Goal: Information Seeking & Learning: Learn about a topic

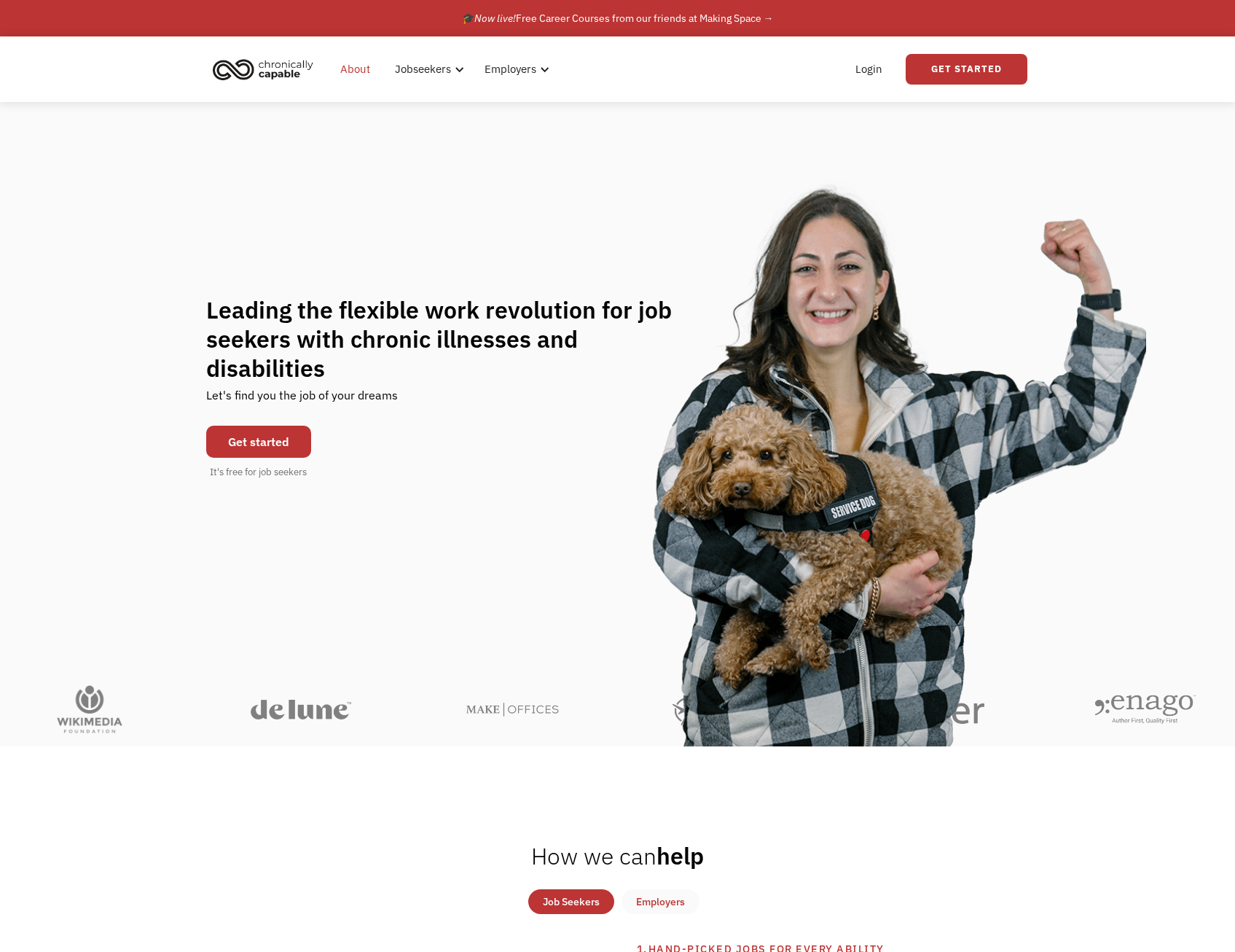
click at [358, 74] on link "About" at bounding box center [355, 69] width 47 height 46
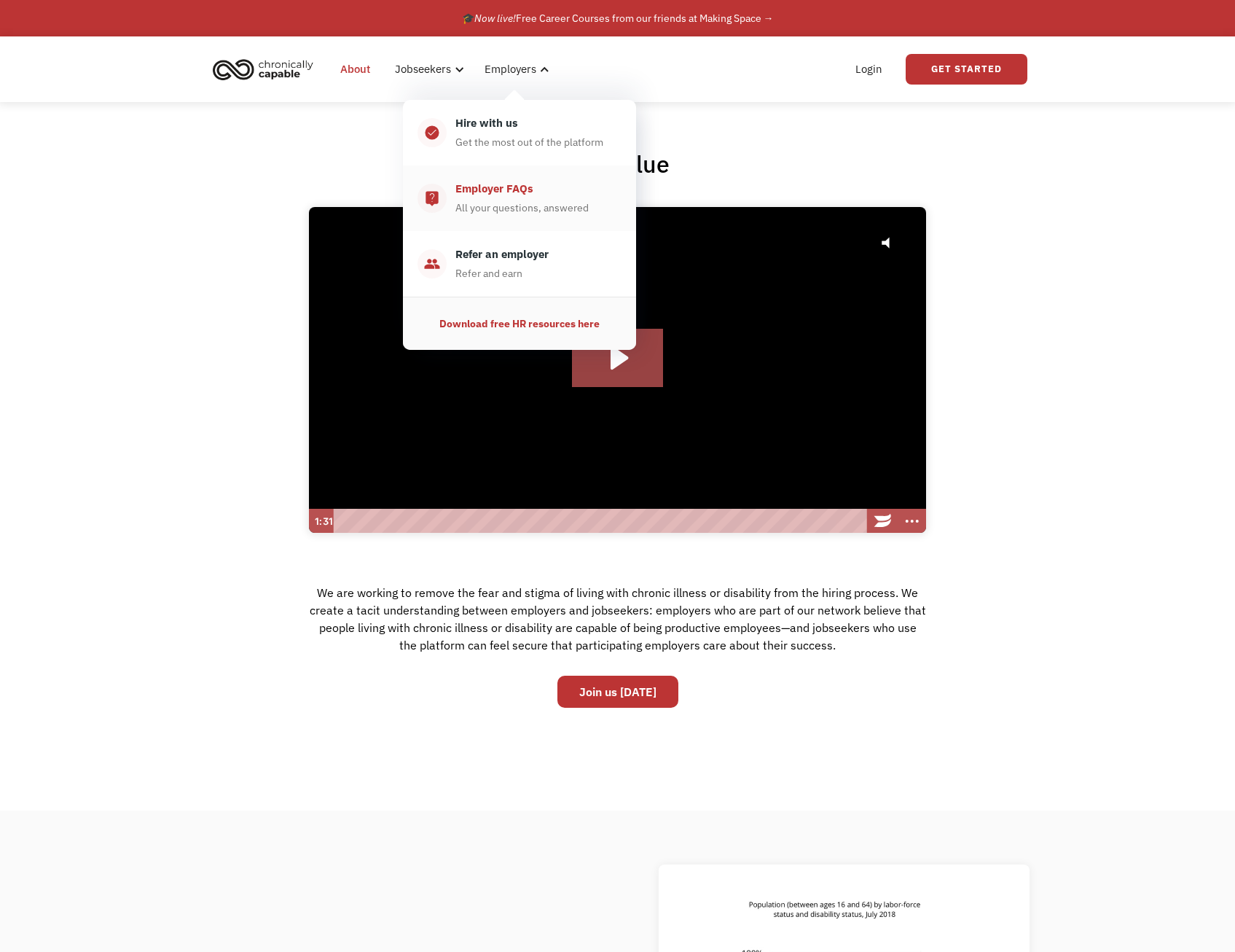
click at [522, 204] on div "All your questions, answered" at bounding box center [522, 208] width 133 height 18
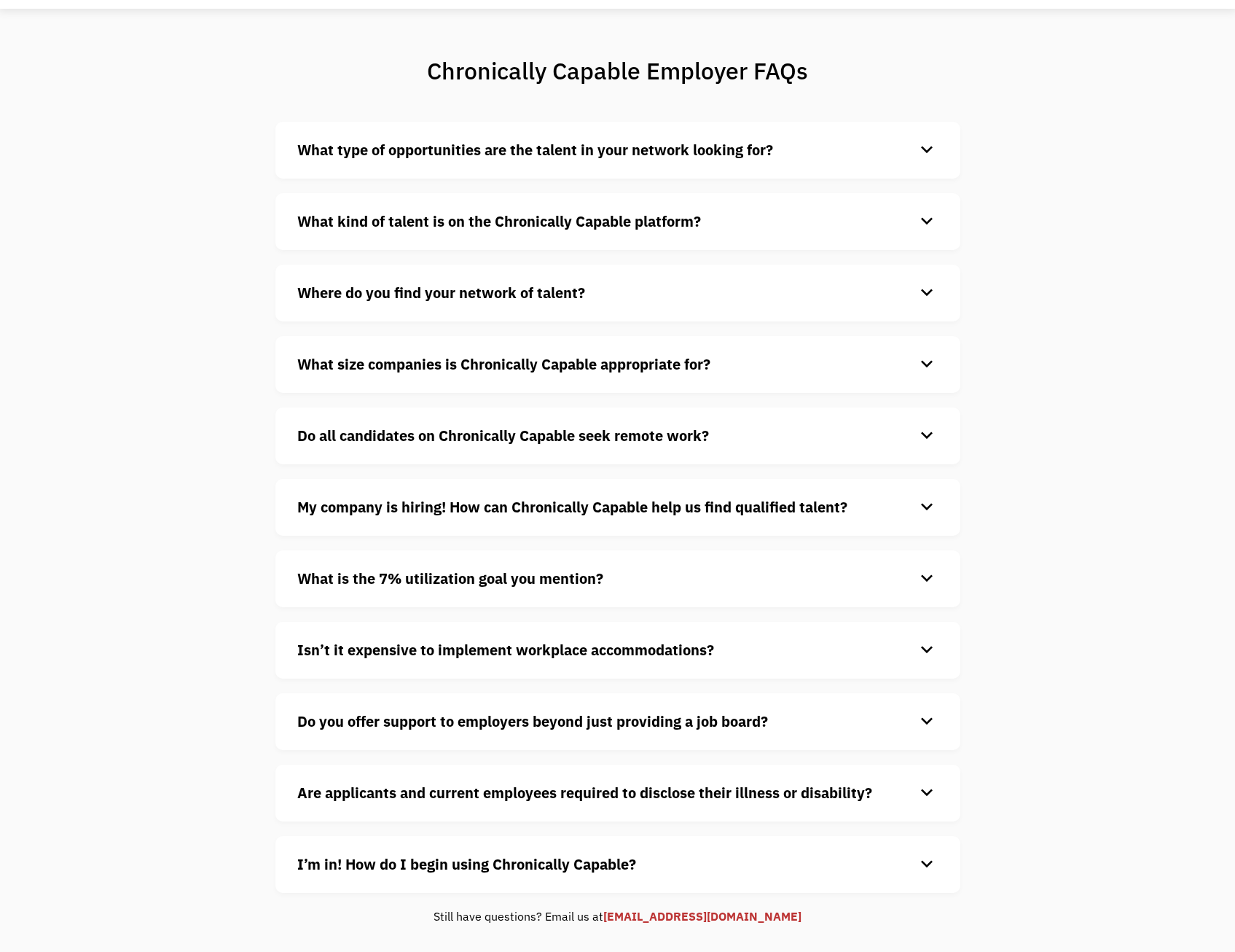
scroll to position [146, 0]
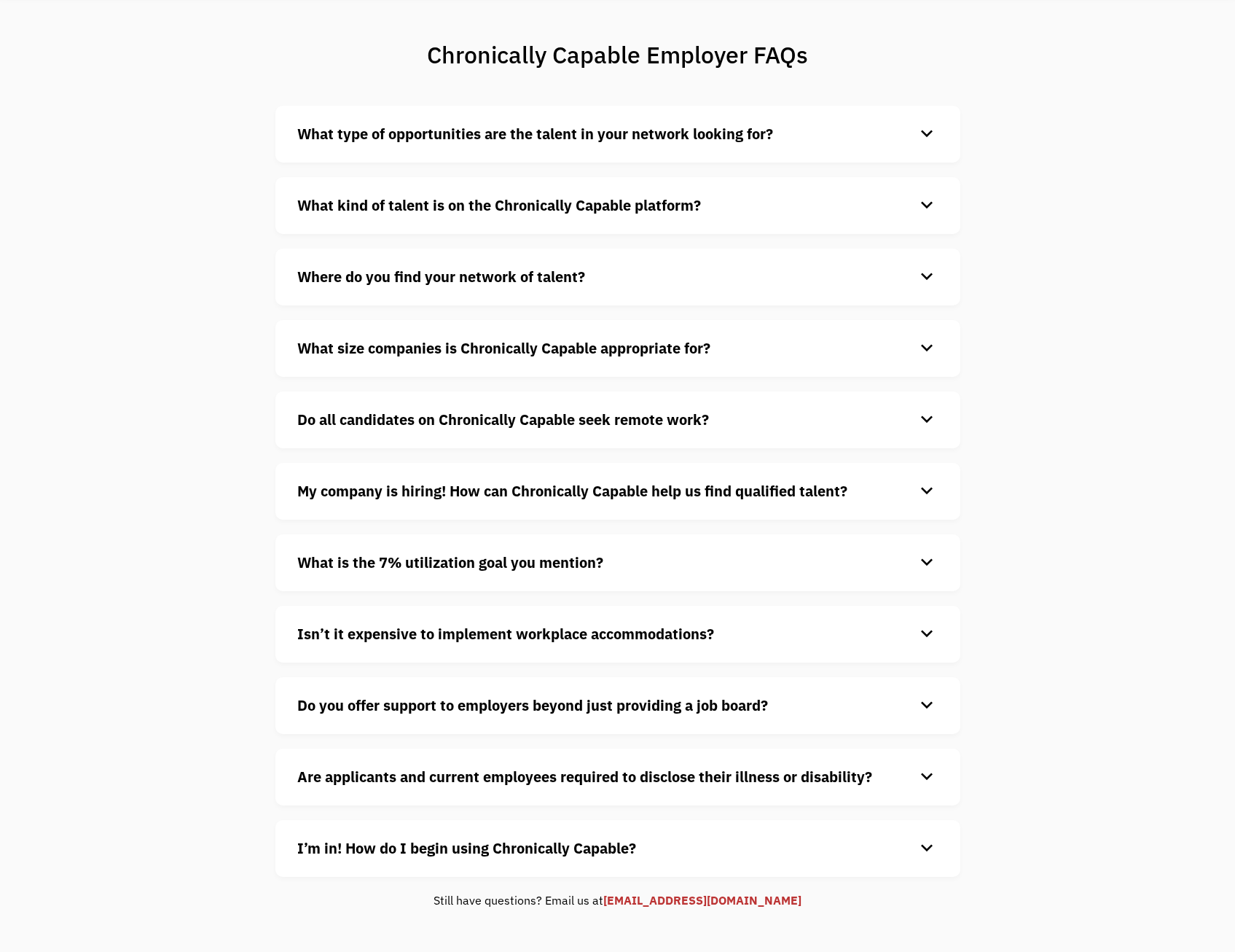
click at [614, 555] on h4 "What is the 7% utilization goal you mention?" at bounding box center [606, 563] width 618 height 22
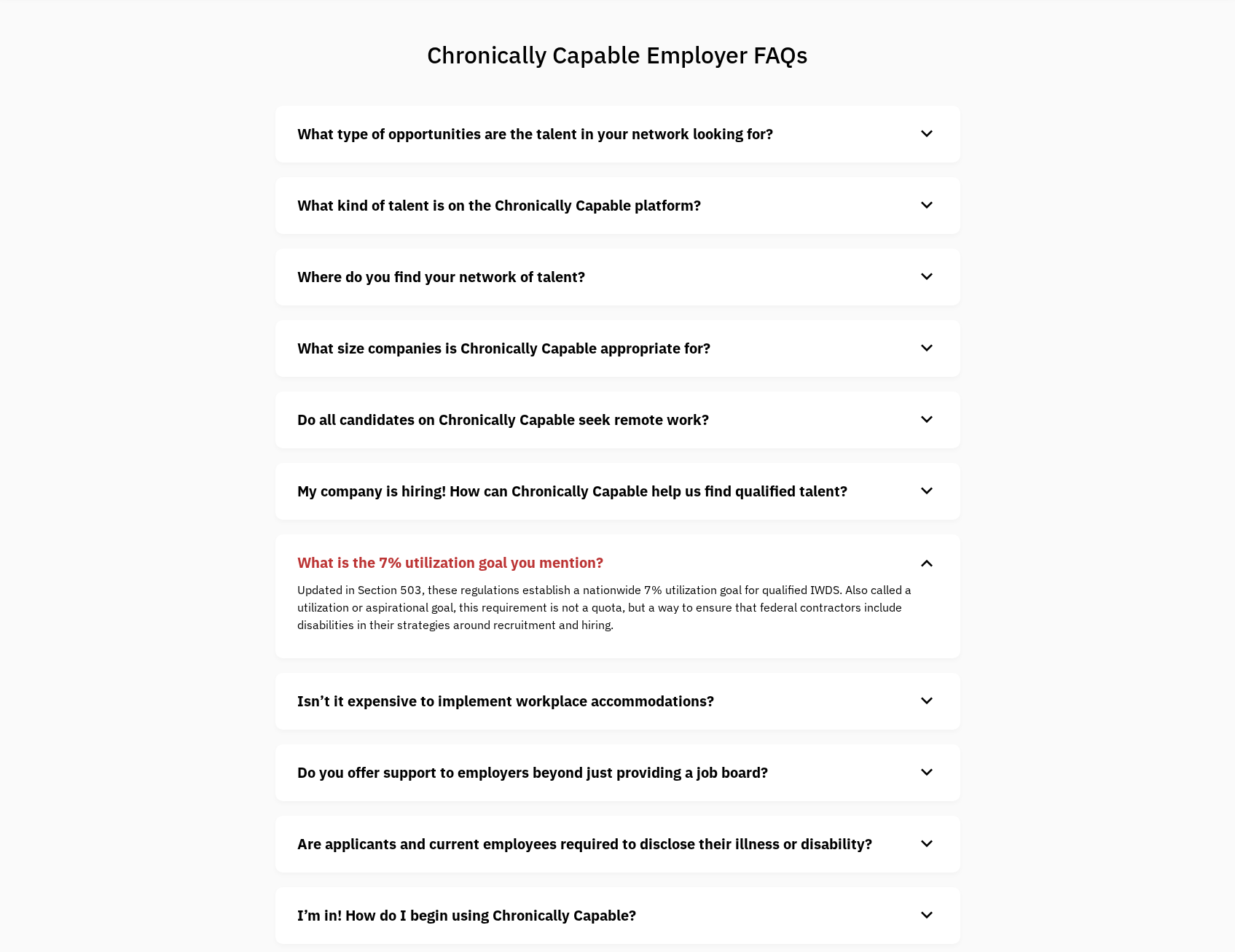
scroll to position [0, 0]
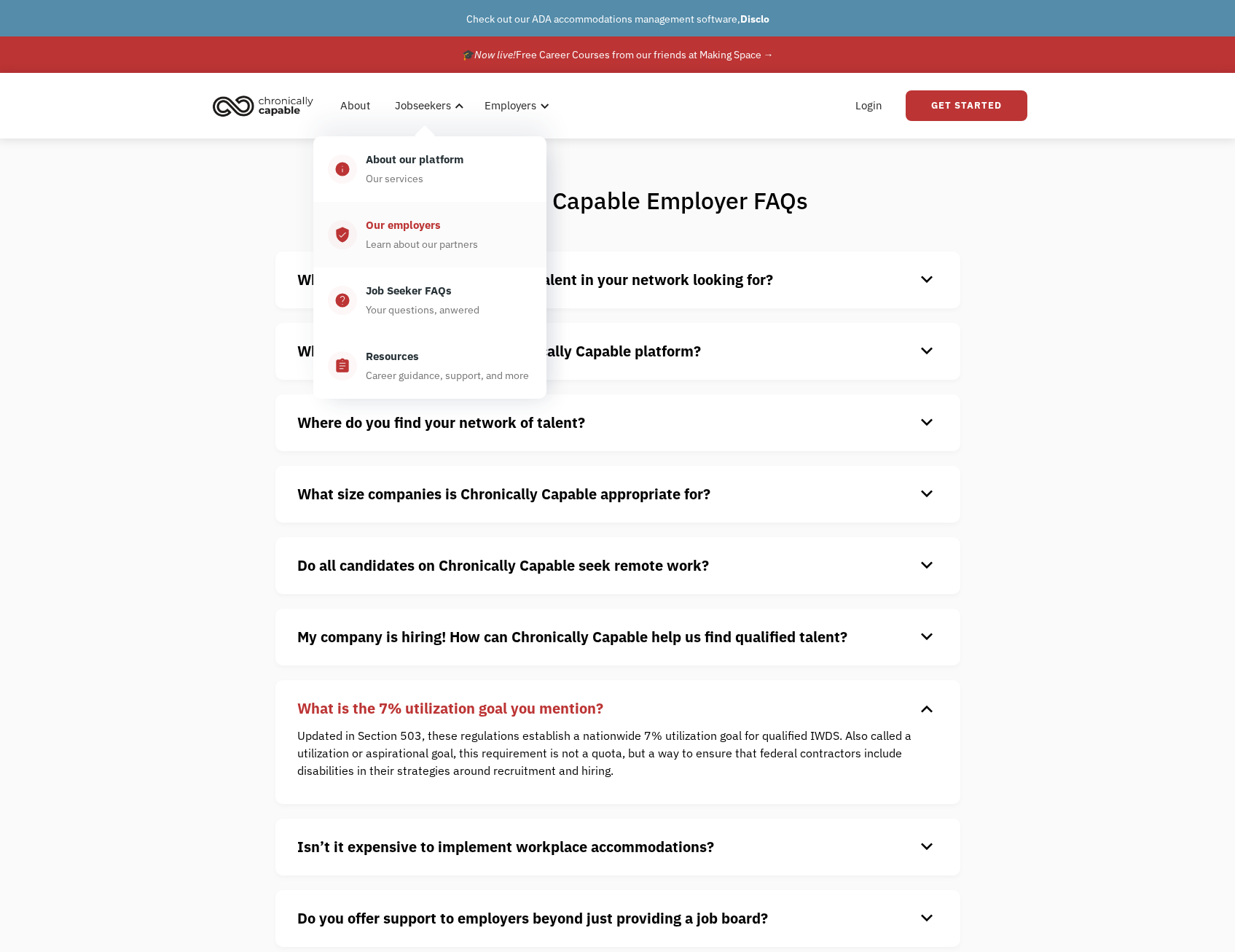
click at [428, 226] on div "Our employers" at bounding box center [403, 226] width 75 height 18
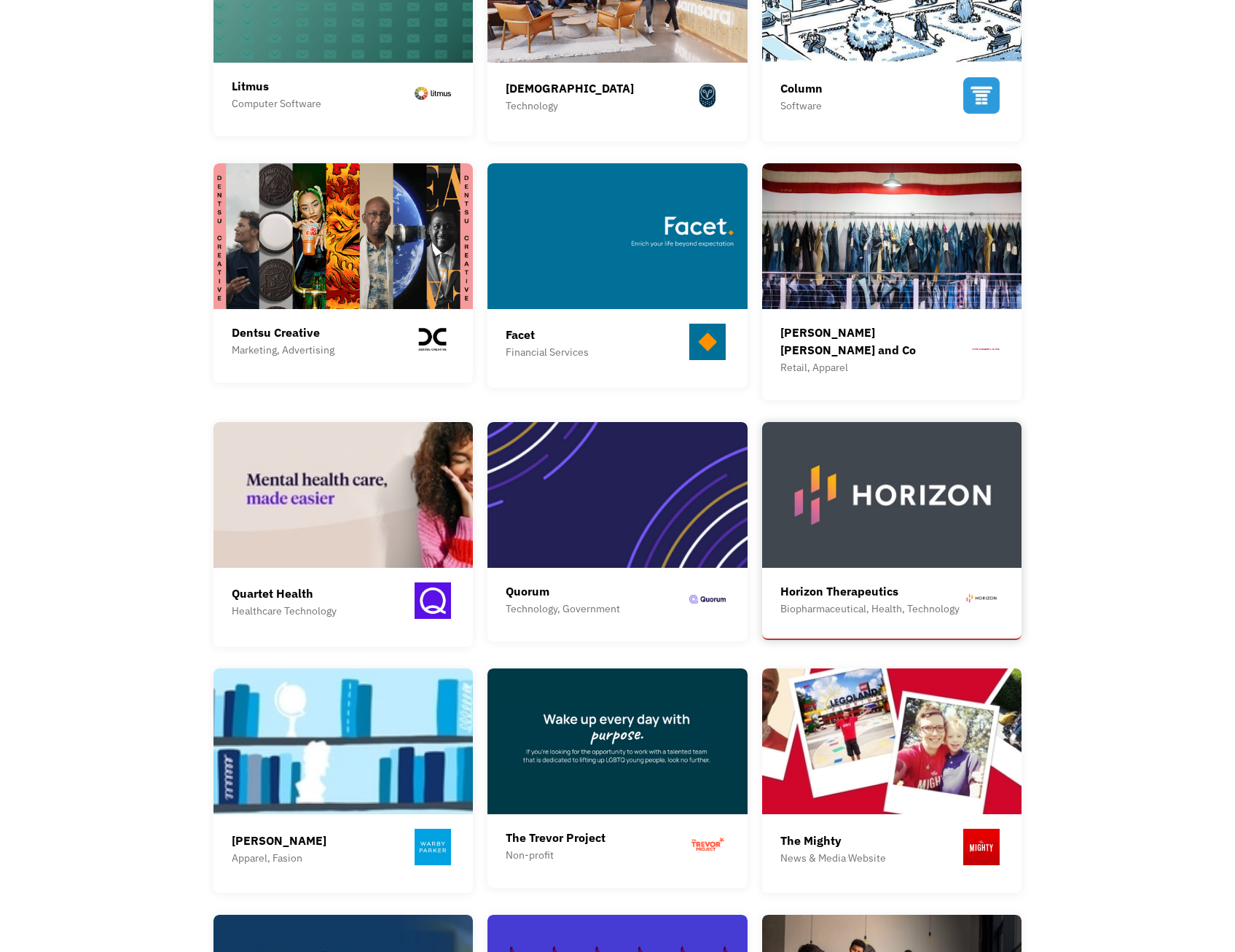
scroll to position [802, 0]
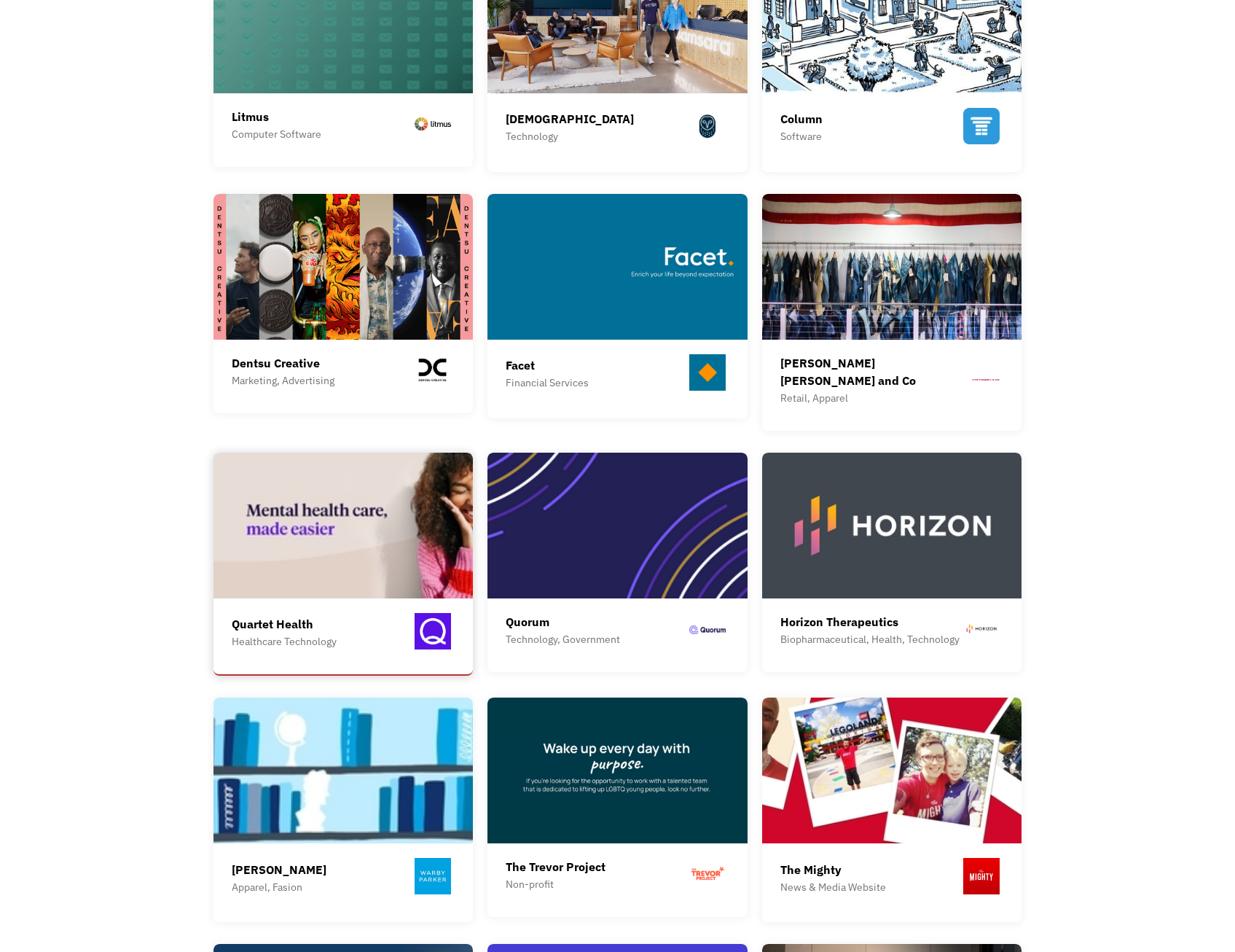
click at [271, 638] on div "Healthcare Technology" at bounding box center [284, 642] width 105 height 18
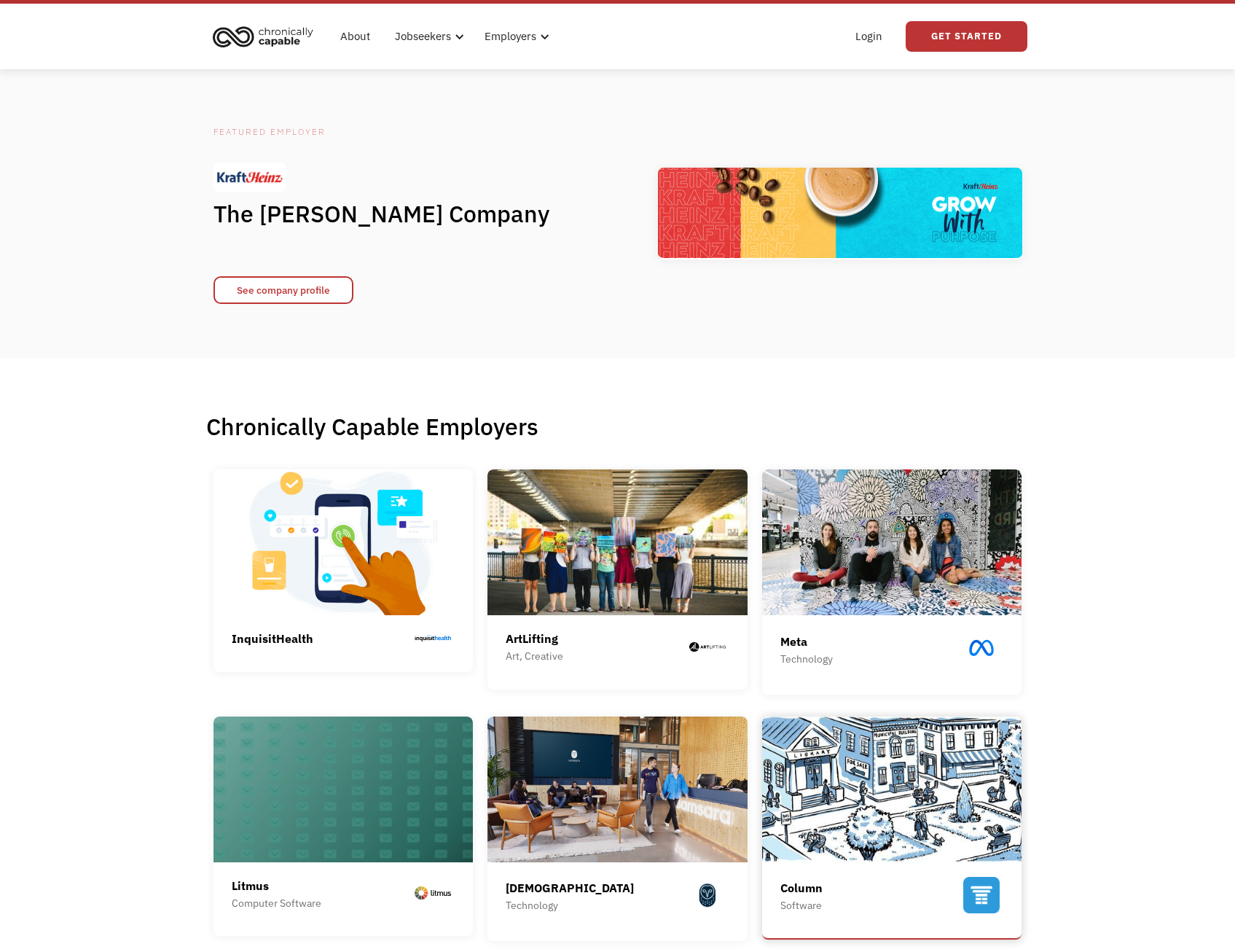
scroll to position [0, 0]
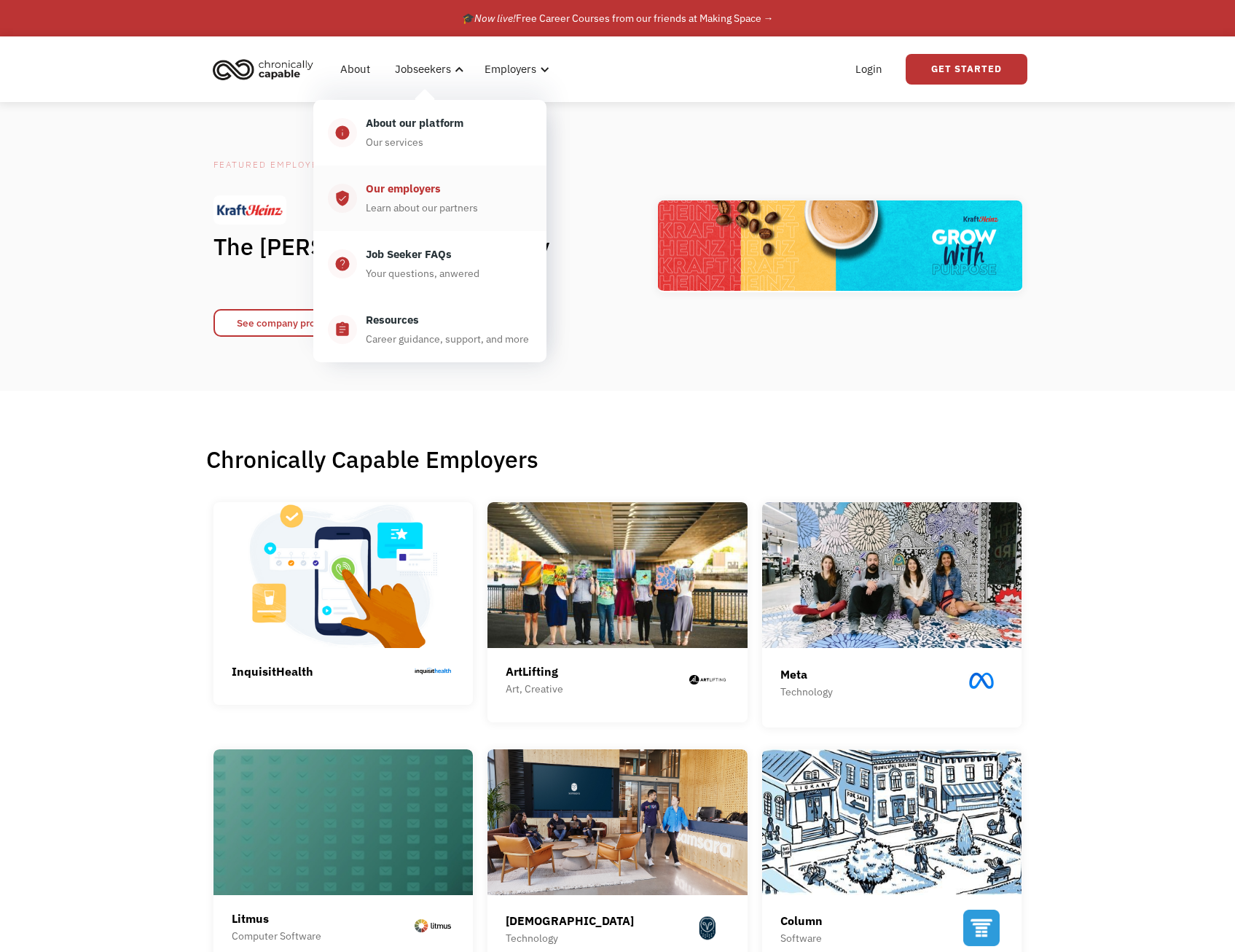
click at [422, 215] on div "Learn about our partners" at bounding box center [422, 208] width 112 height 18
click at [427, 125] on div "About our platform" at bounding box center [414, 123] width 97 height 18
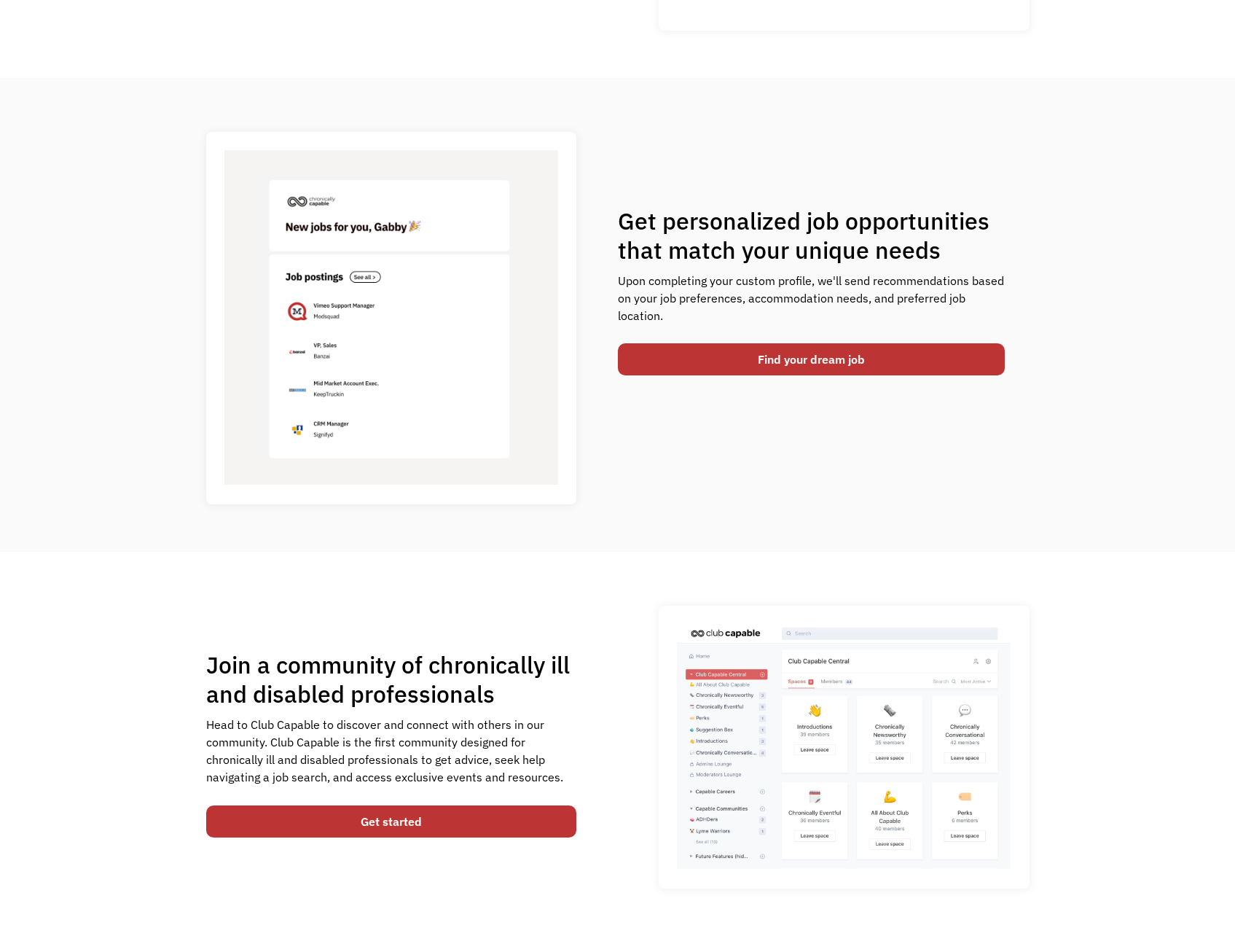
scroll to position [510, 0]
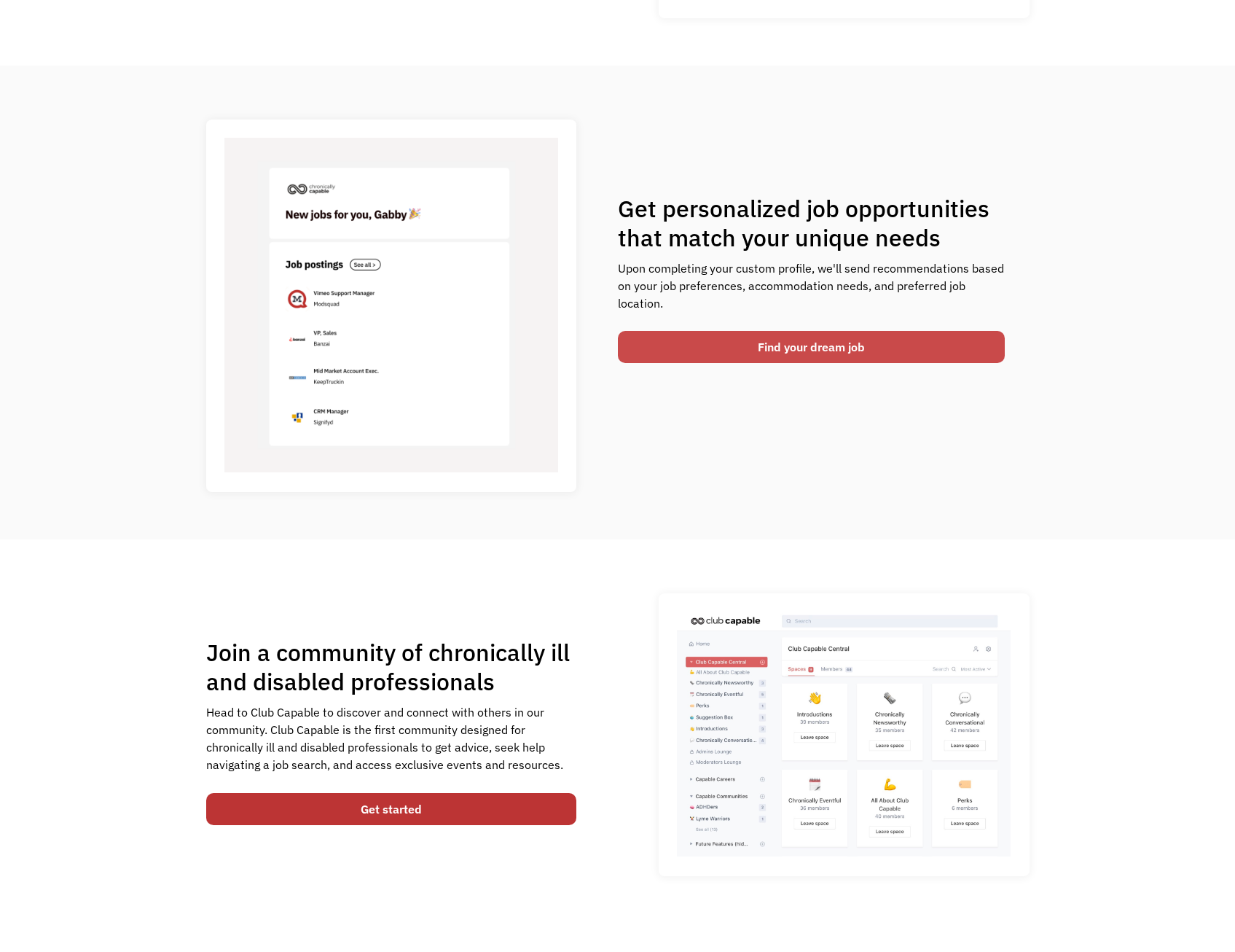
click at [795, 339] on link "Find your dream job" at bounding box center [811, 347] width 387 height 32
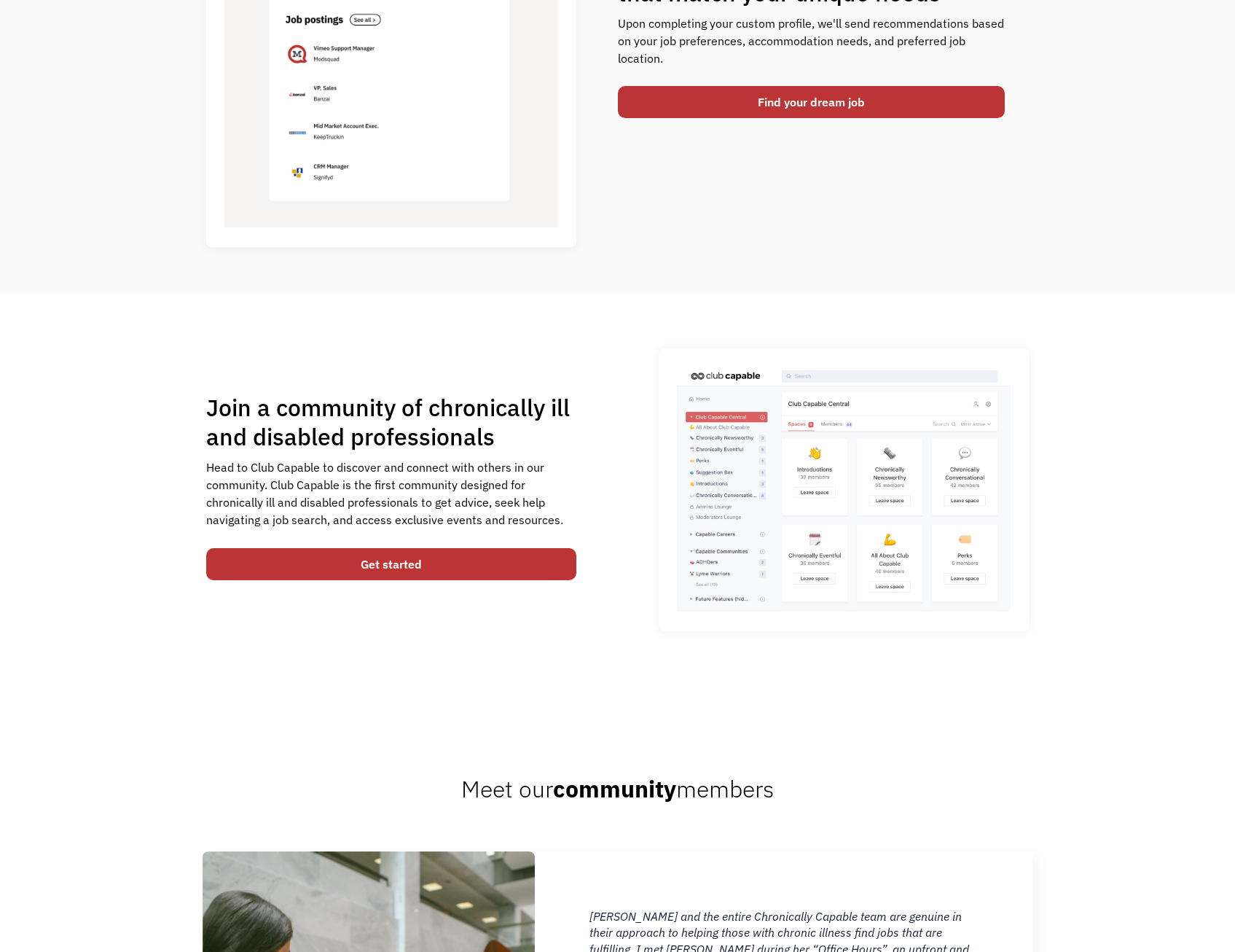
scroll to position [720, 0]
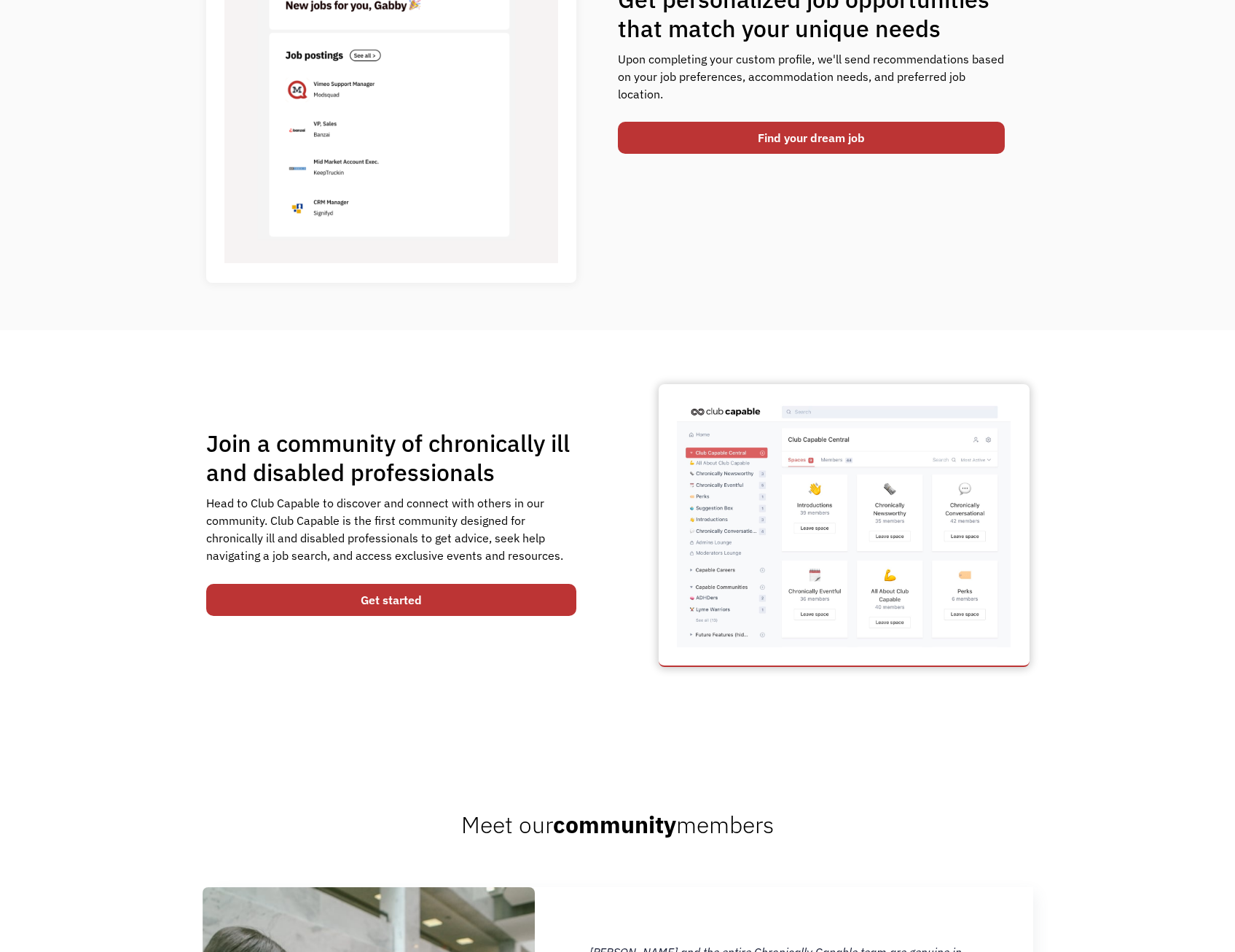
click at [813, 562] on img at bounding box center [843, 525] width 334 height 245
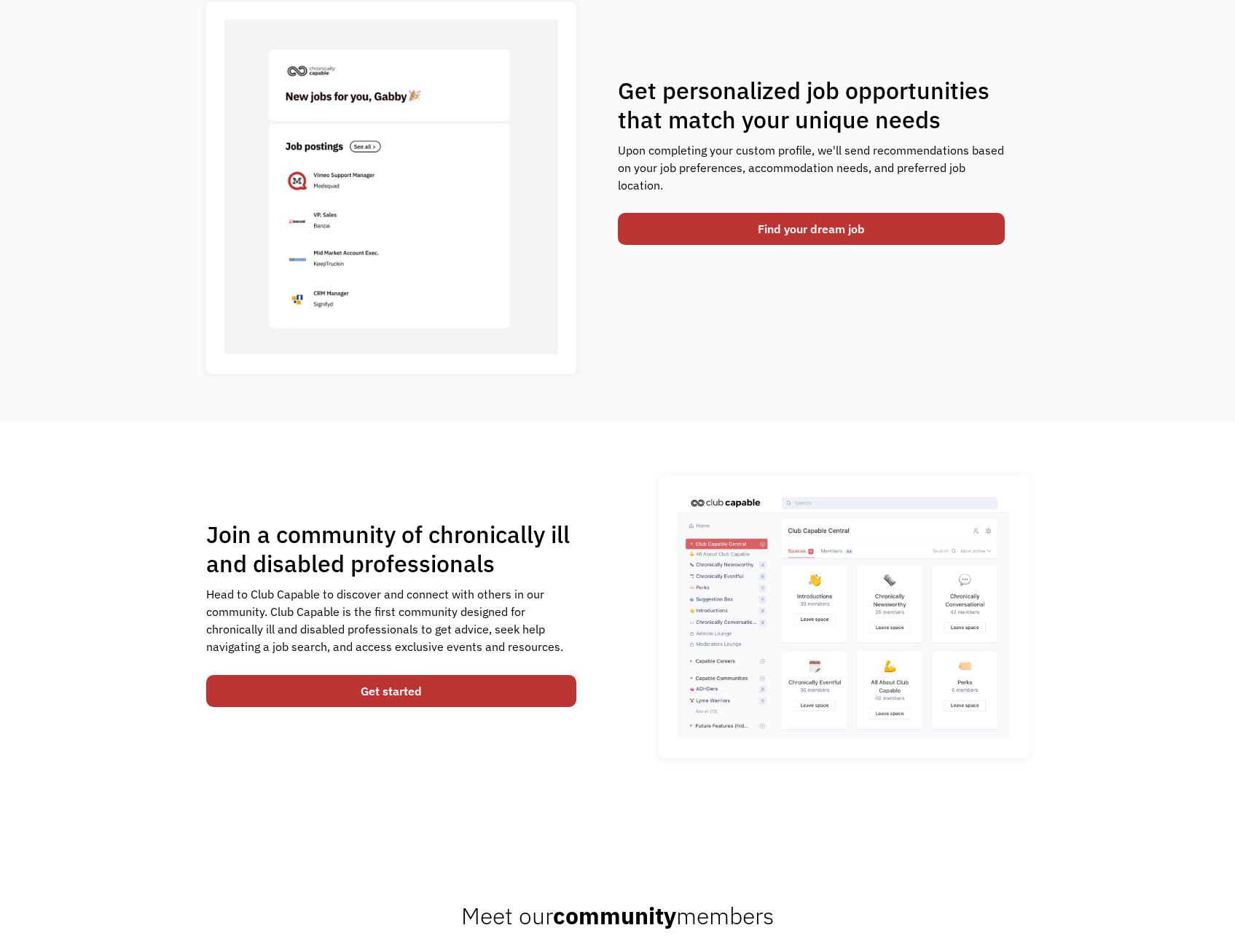
scroll to position [647, 0]
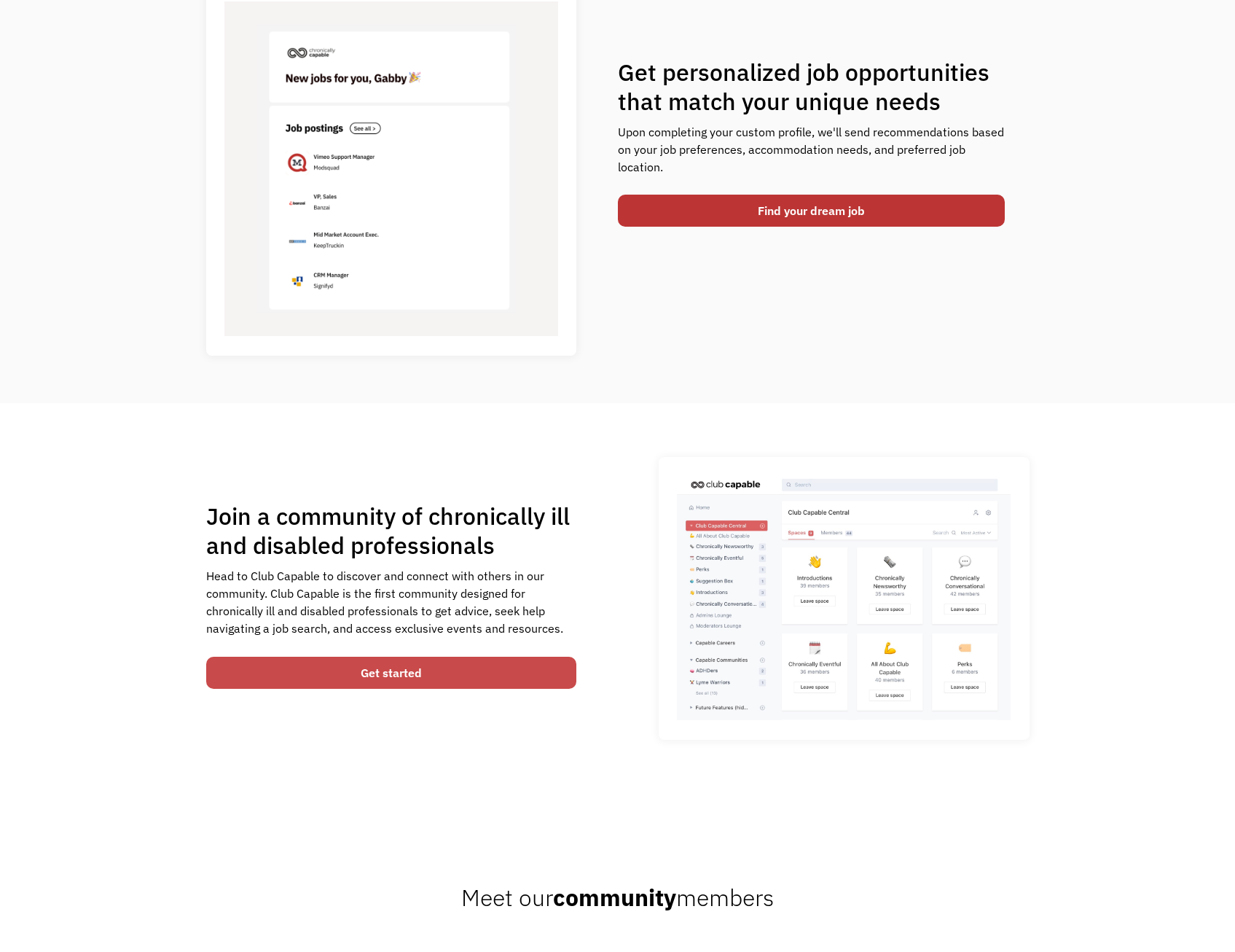
click at [369, 684] on link "Get started" at bounding box center [392, 673] width 371 height 32
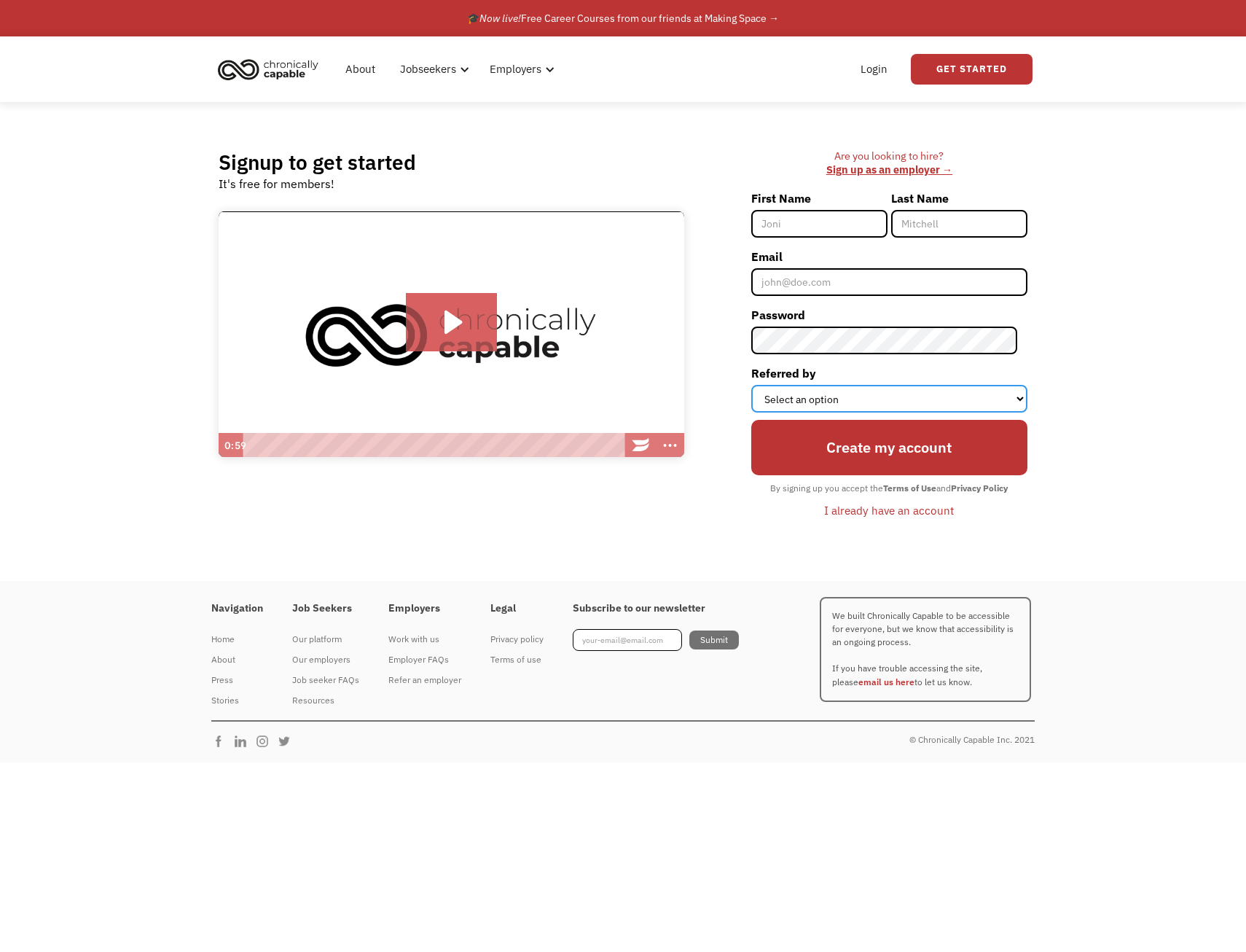
click at [831, 392] on select "Select an option Instagram Facebook Twitter Search Engine News Article Word of …" at bounding box center [889, 399] width 276 height 28
click at [832, 394] on select "Select an option Instagram Facebook Twitter Search Engine News Article Word of …" at bounding box center [889, 399] width 276 height 28
click at [357, 77] on link "About" at bounding box center [361, 69] width 47 height 46
